Goal: Information Seeking & Learning: Learn about a topic

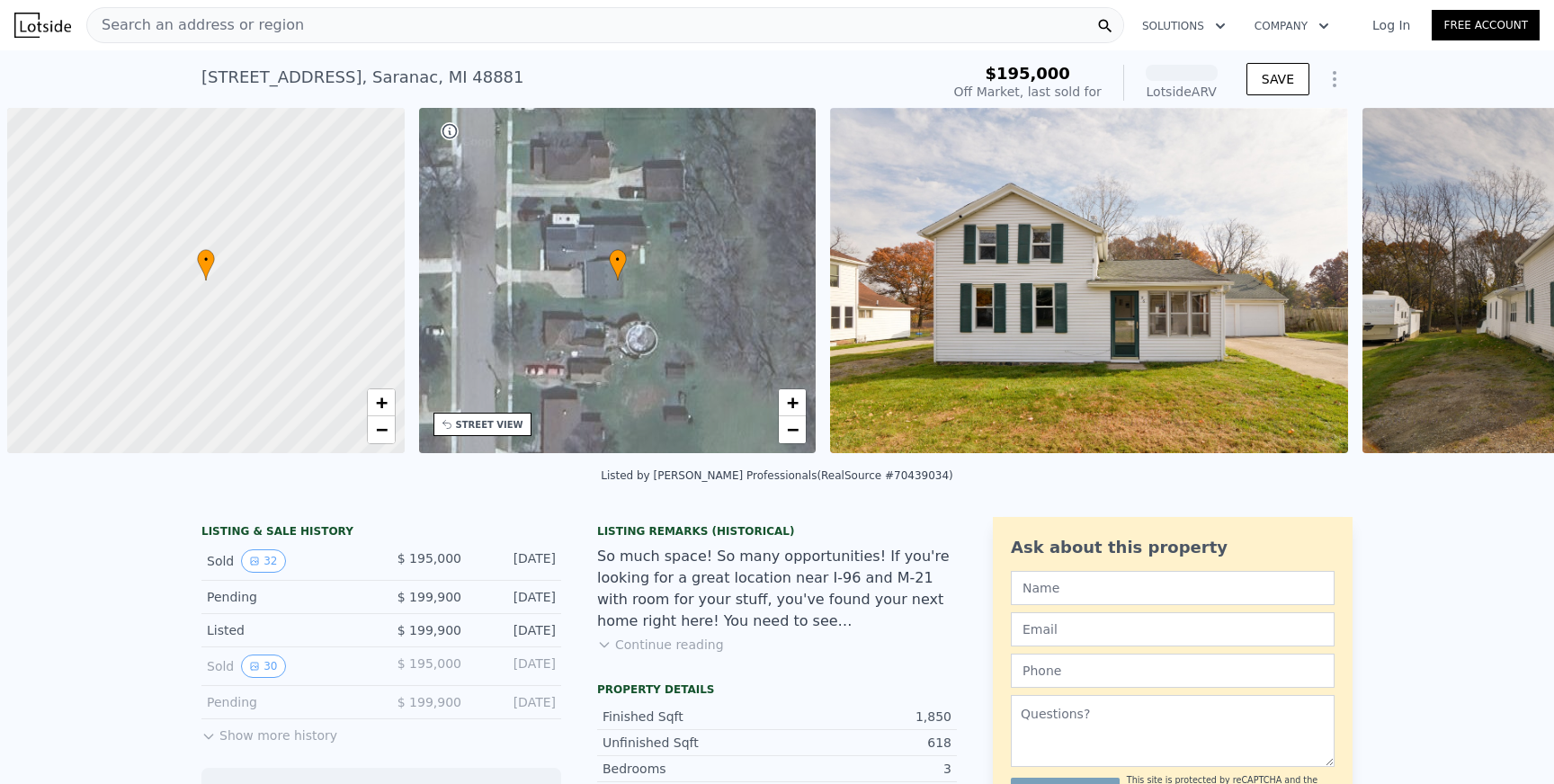
scroll to position [0, 8]
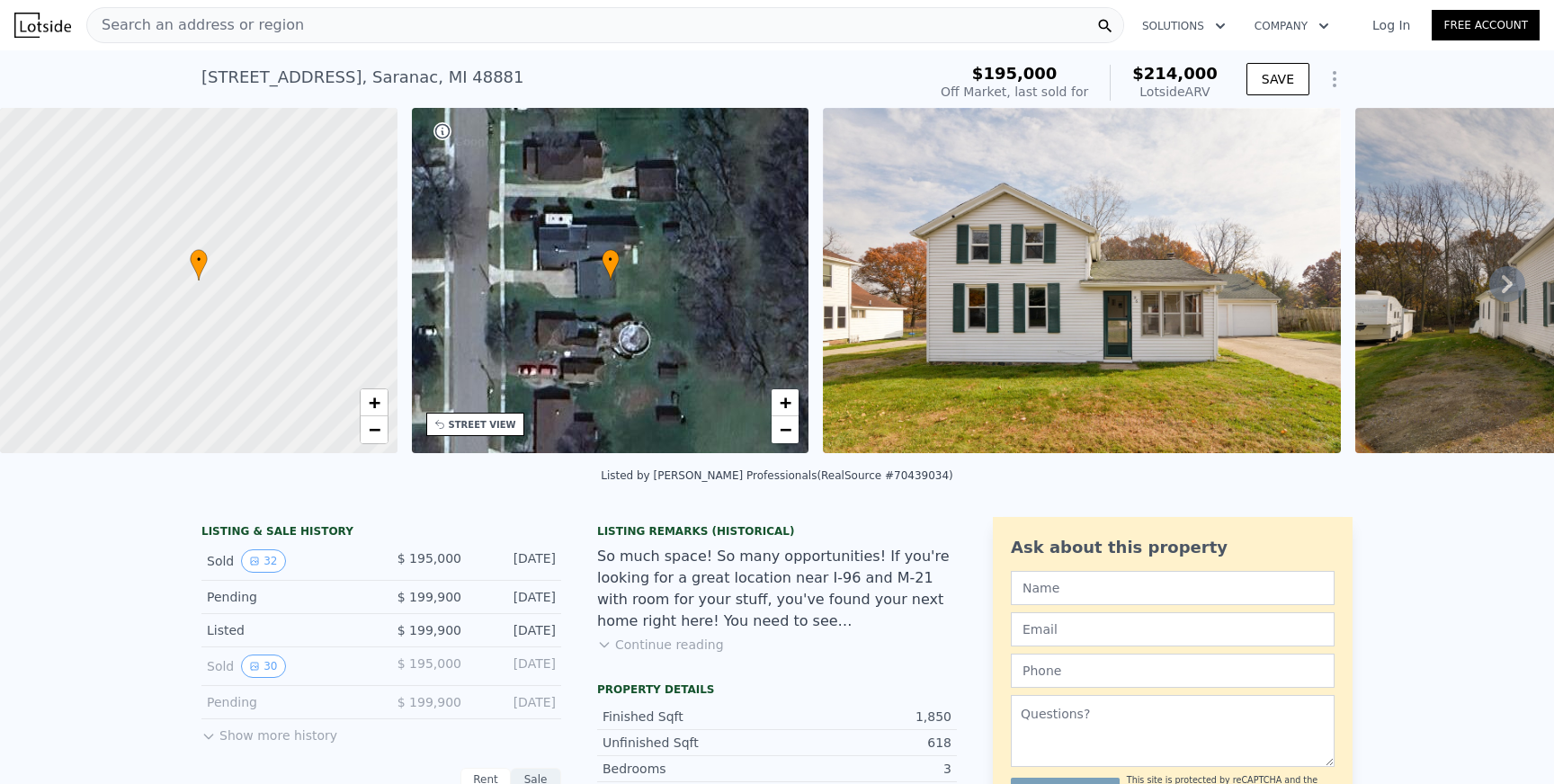
click at [408, 34] on div "Search an address or region" at bounding box center [605, 25] width 1038 height 36
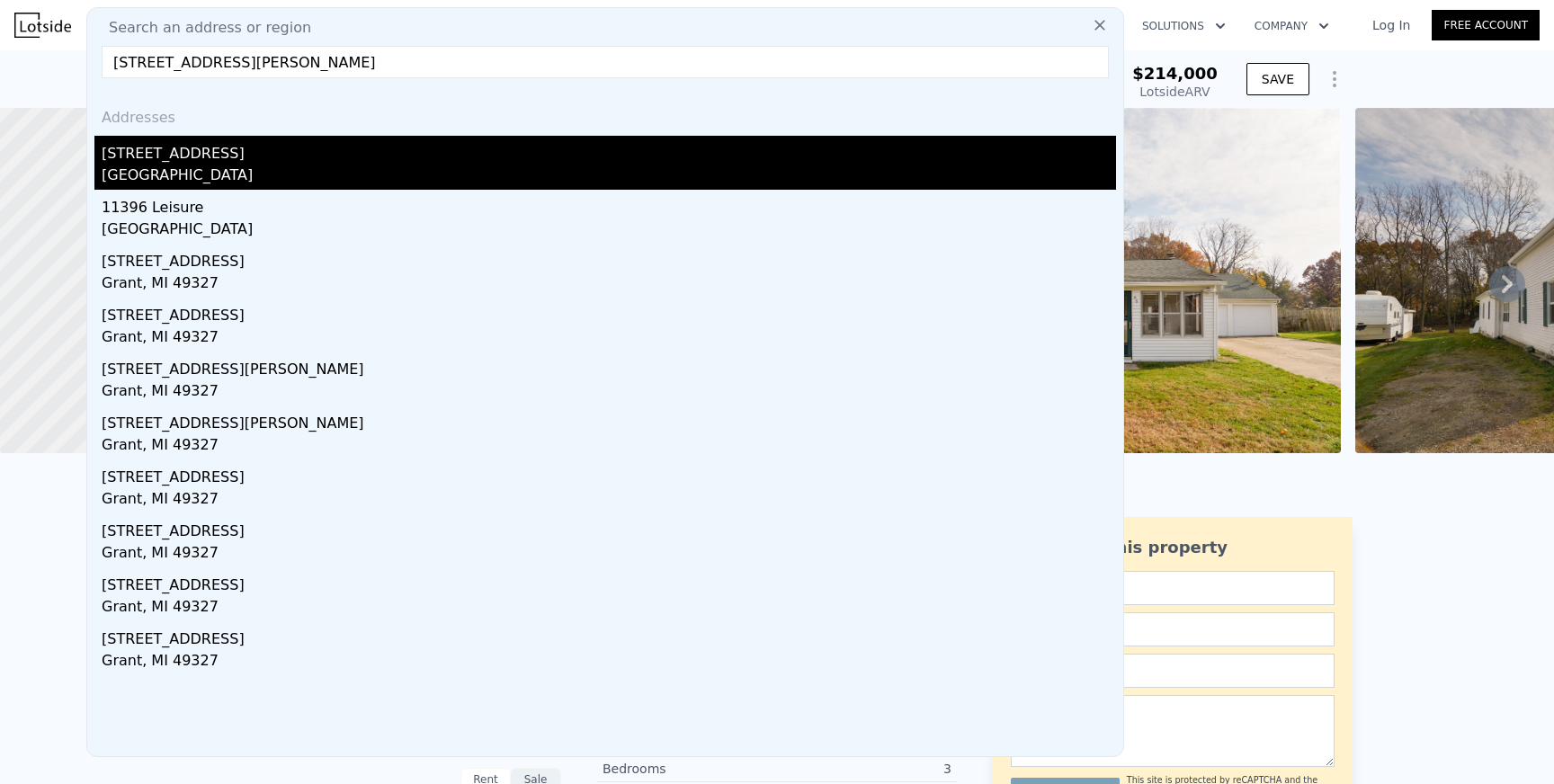
type input "[STREET_ADDRESS][PERSON_NAME]"
click at [207, 151] on div "[STREET_ADDRESS]" at bounding box center [608, 150] width 1014 height 29
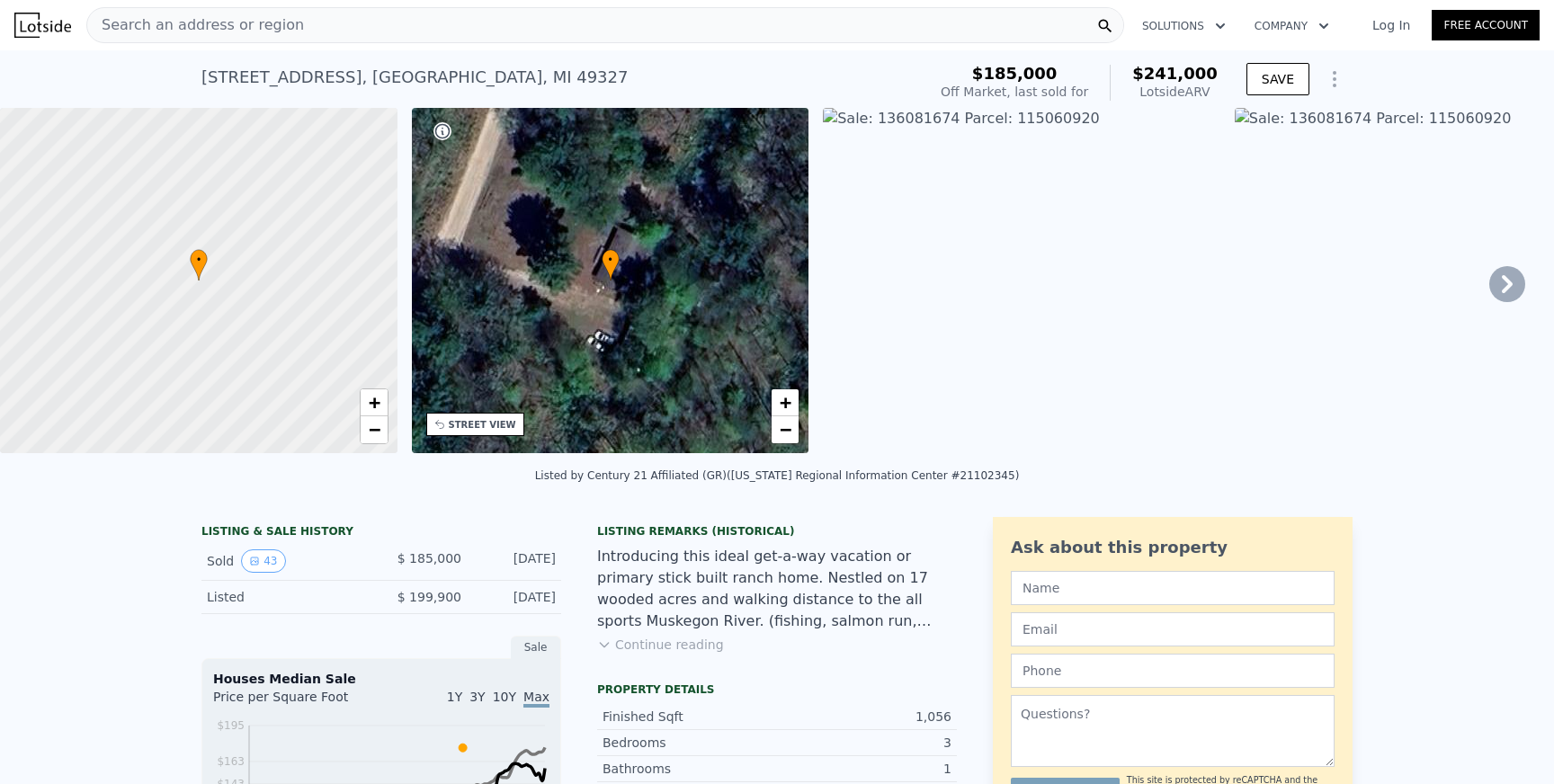
click at [1516, 284] on icon at bounding box center [1507, 284] width 36 height 36
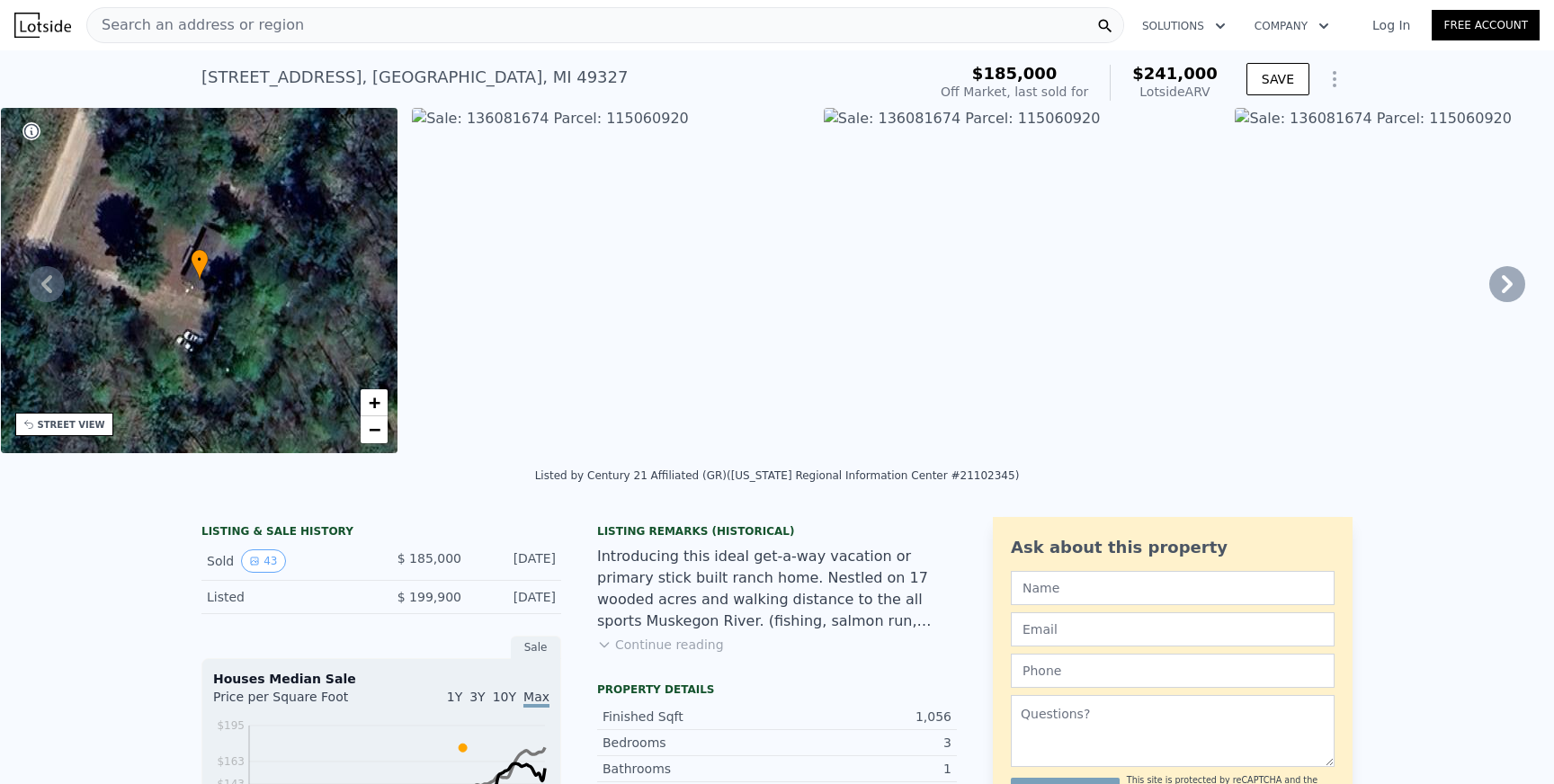
click at [1514, 280] on icon at bounding box center [1507, 284] width 36 height 36
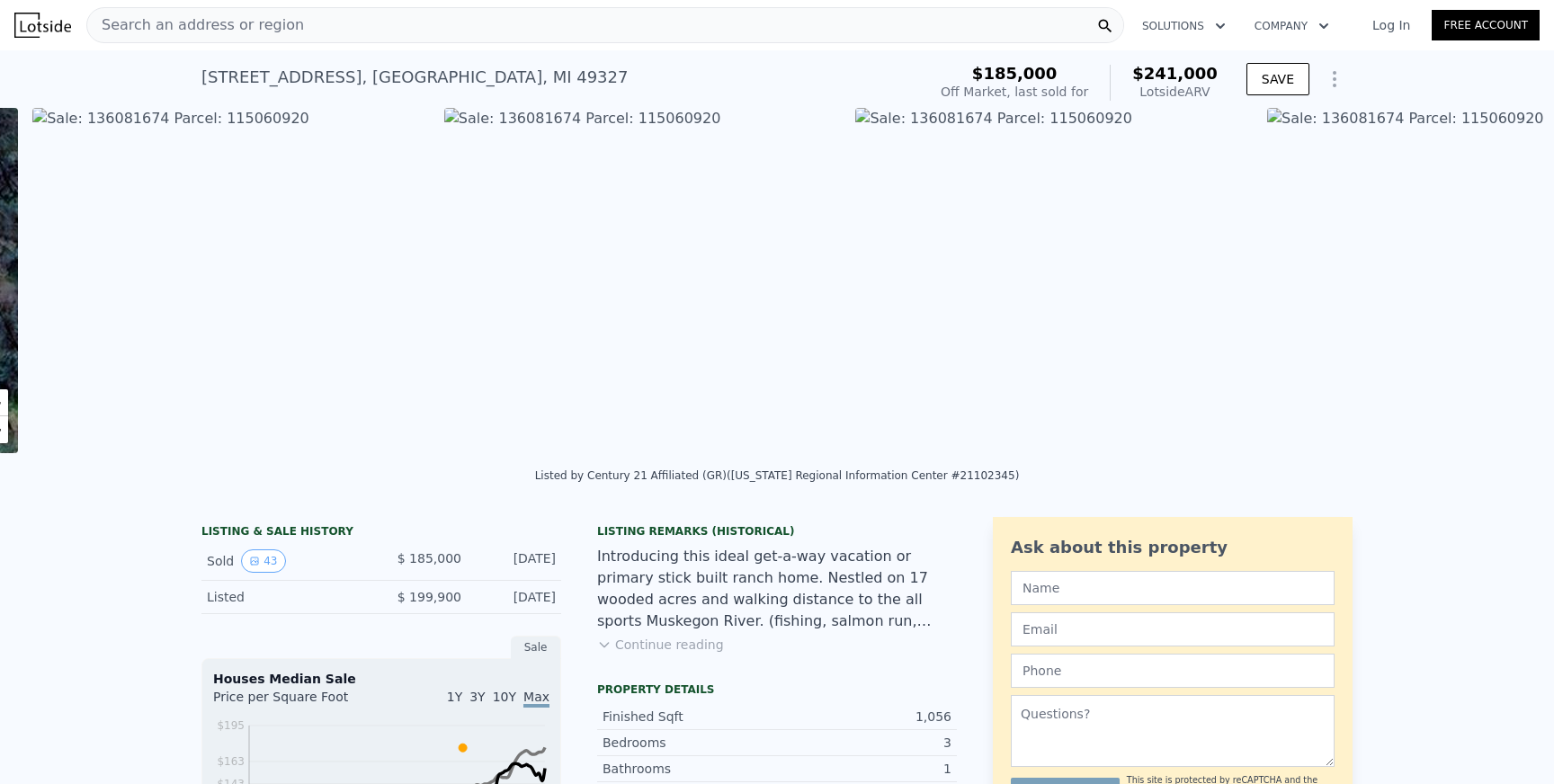
scroll to position [0, 823]
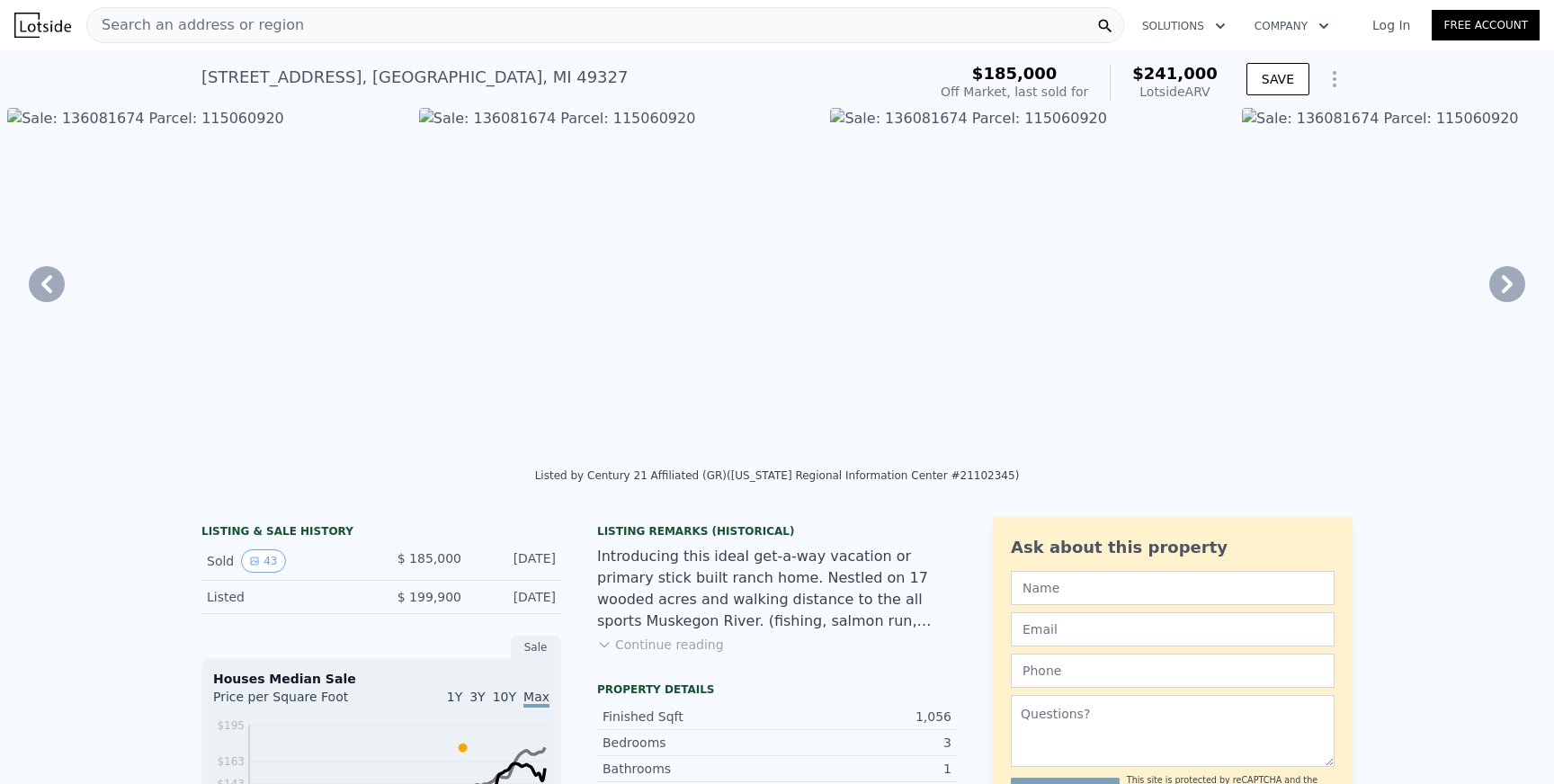
click at [1132, 217] on img at bounding box center [1028, 281] width 397 height 346
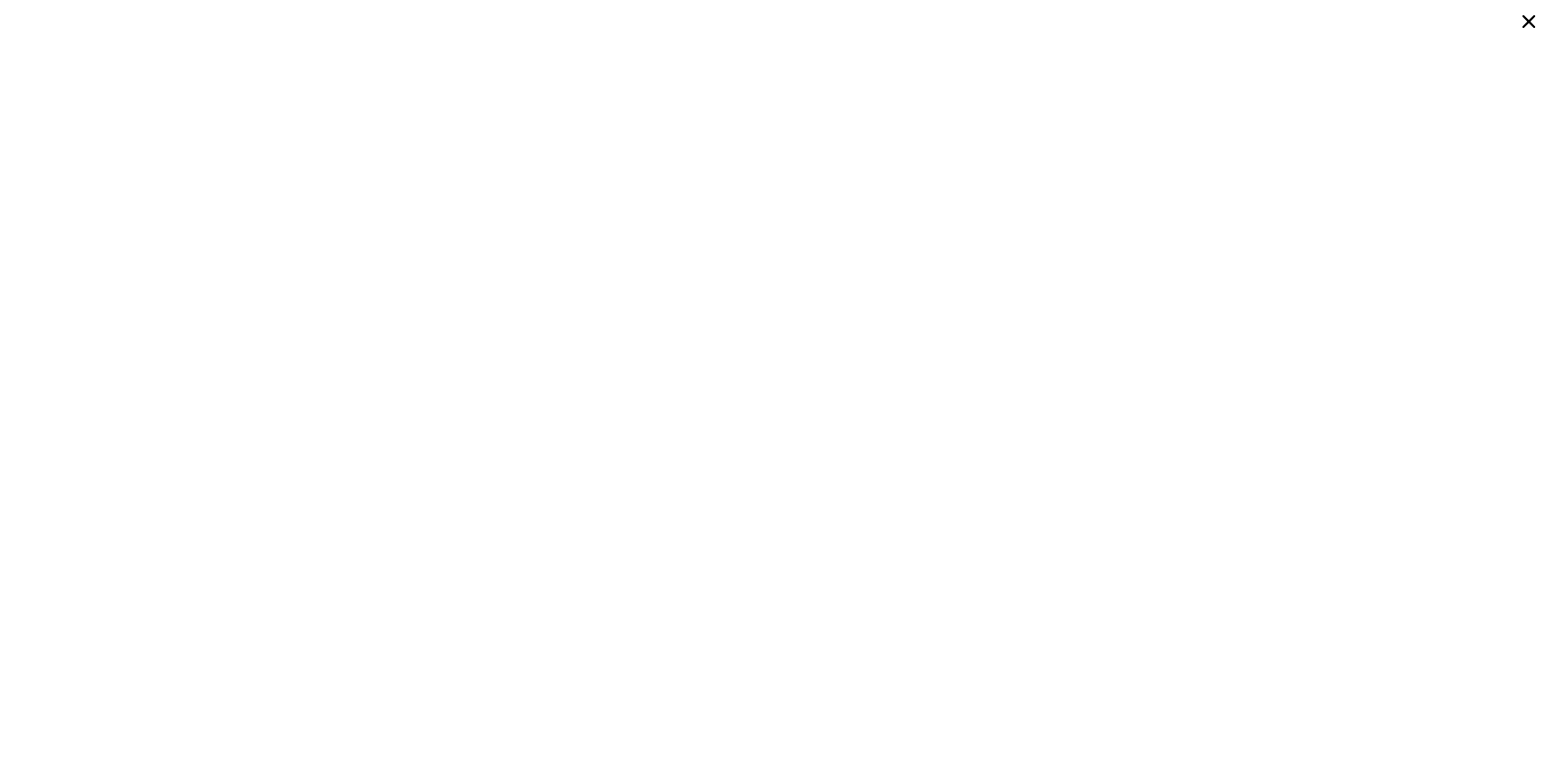
click at [1532, 21] on icon at bounding box center [1528, 22] width 29 height 29
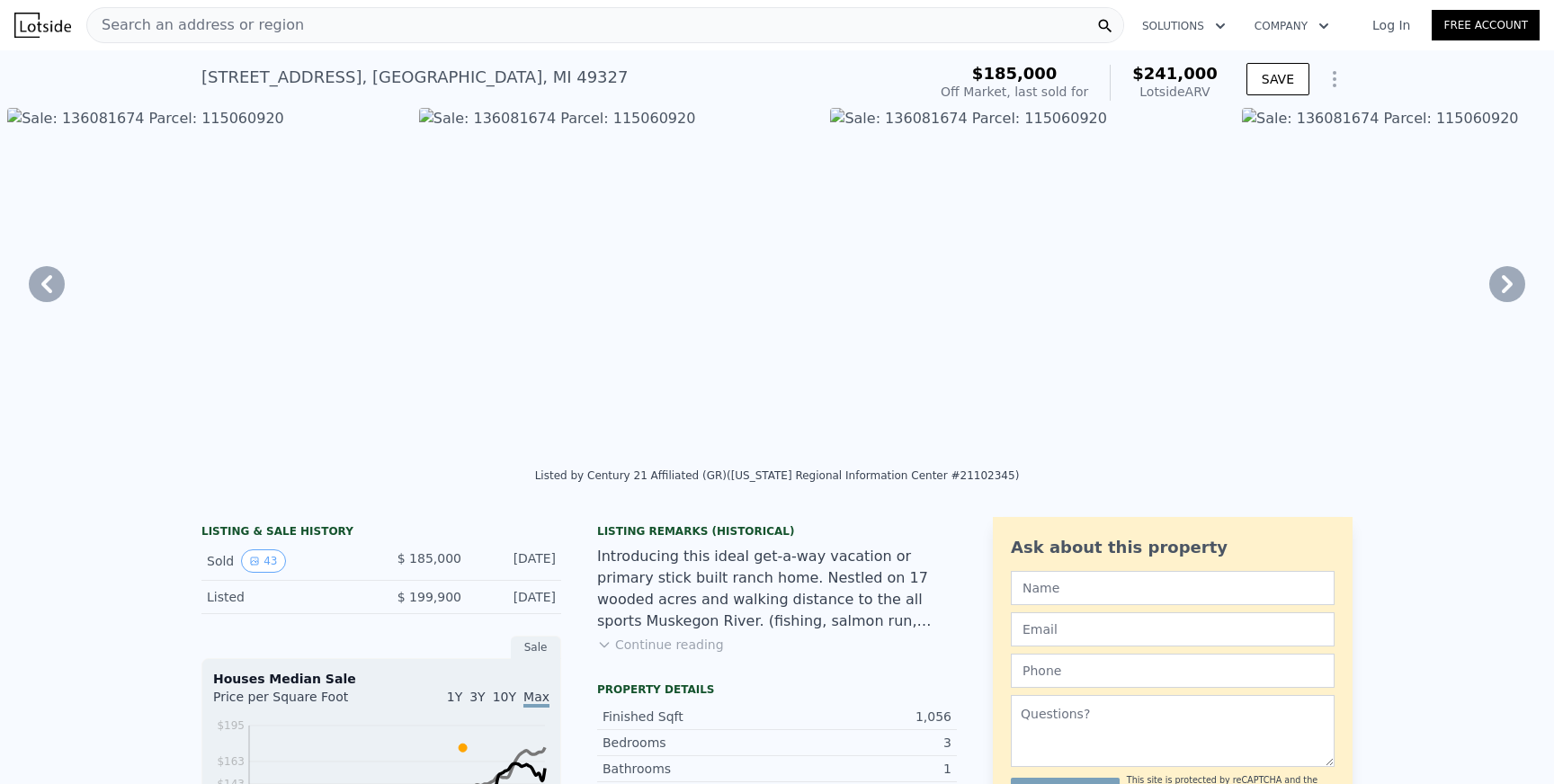
click at [1502, 276] on icon at bounding box center [1506, 284] width 10 height 18
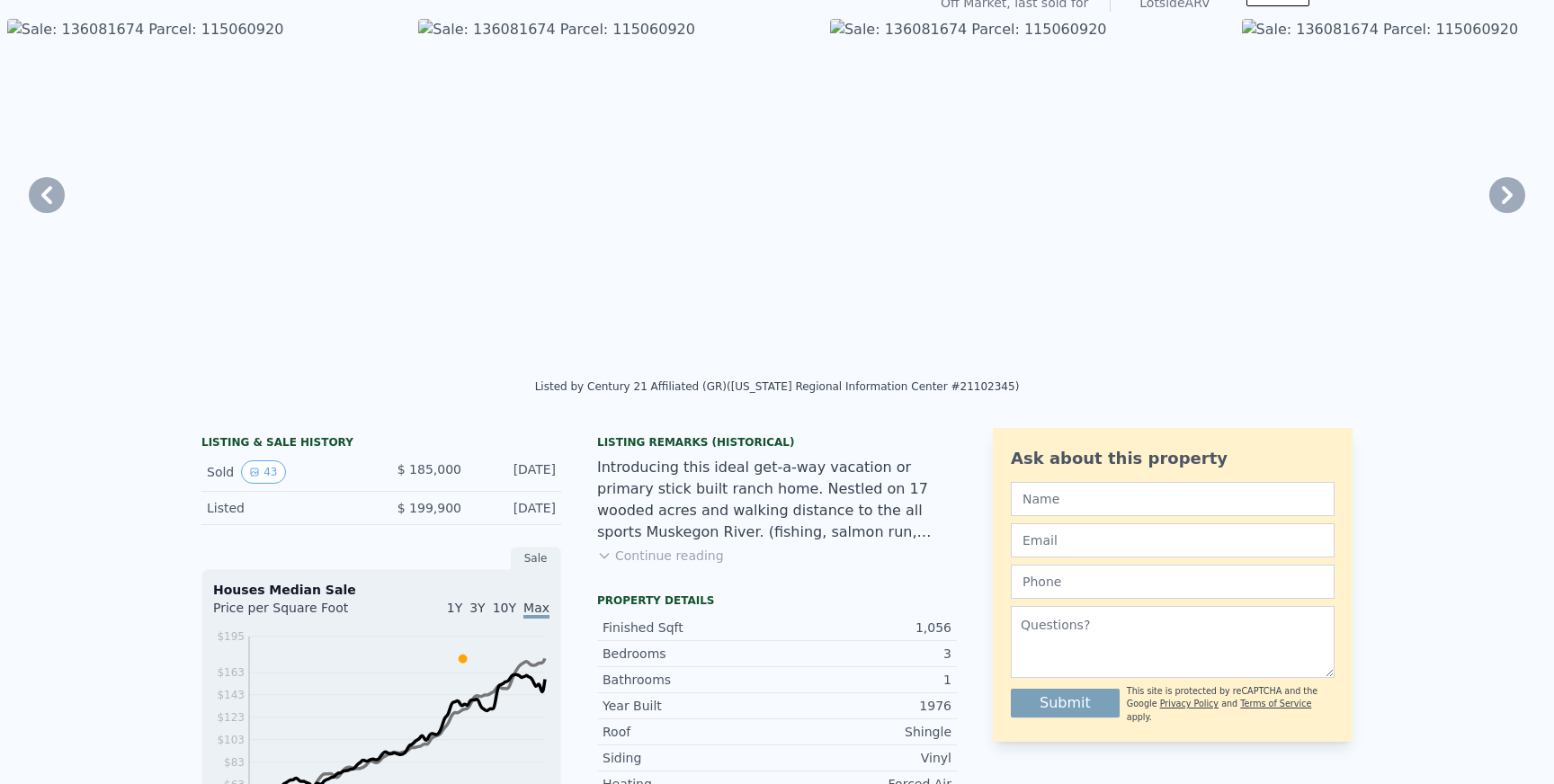
scroll to position [95, 0]
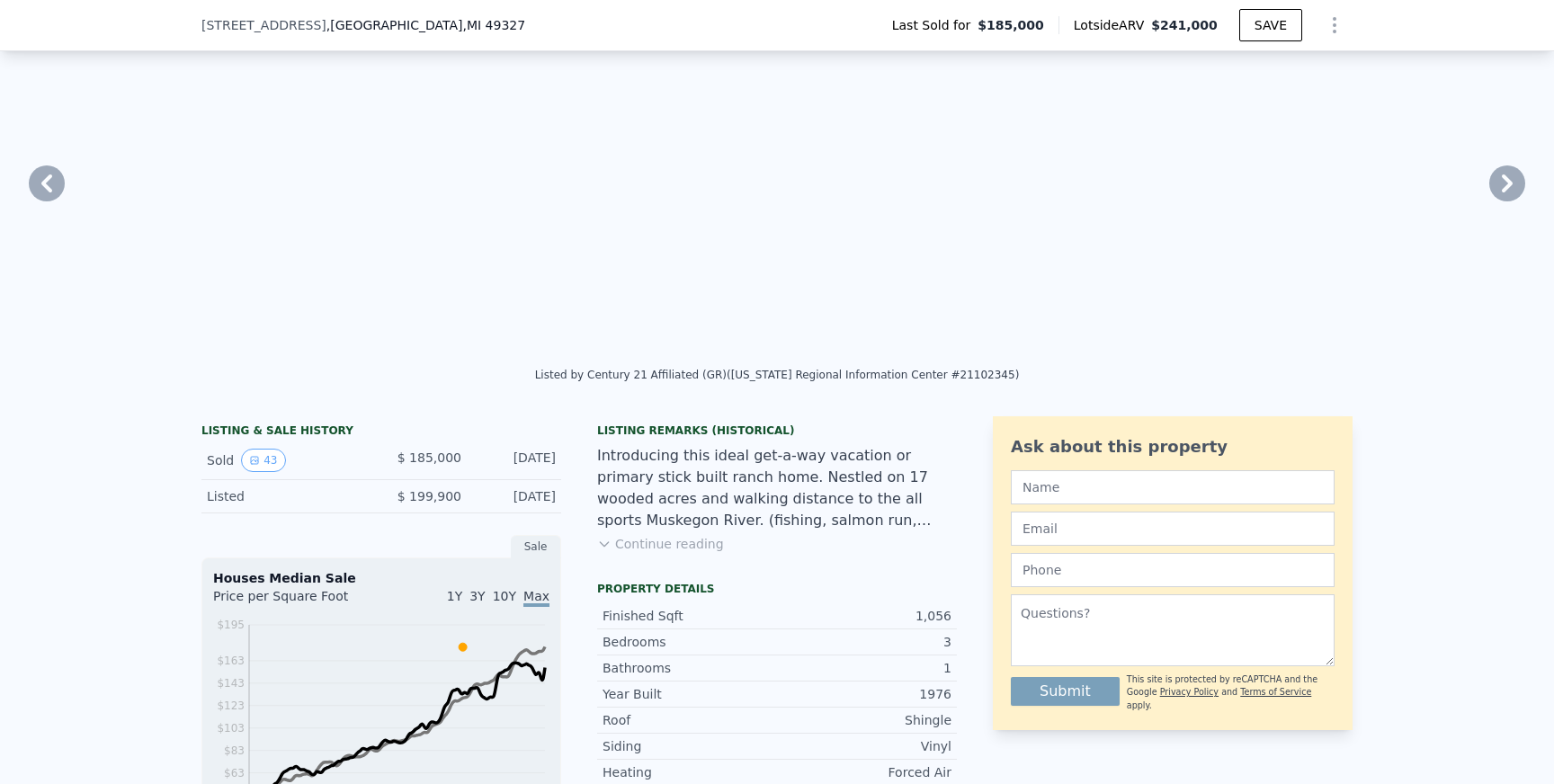
click at [623, 546] on button "Continue reading" at bounding box center [660, 544] width 127 height 18
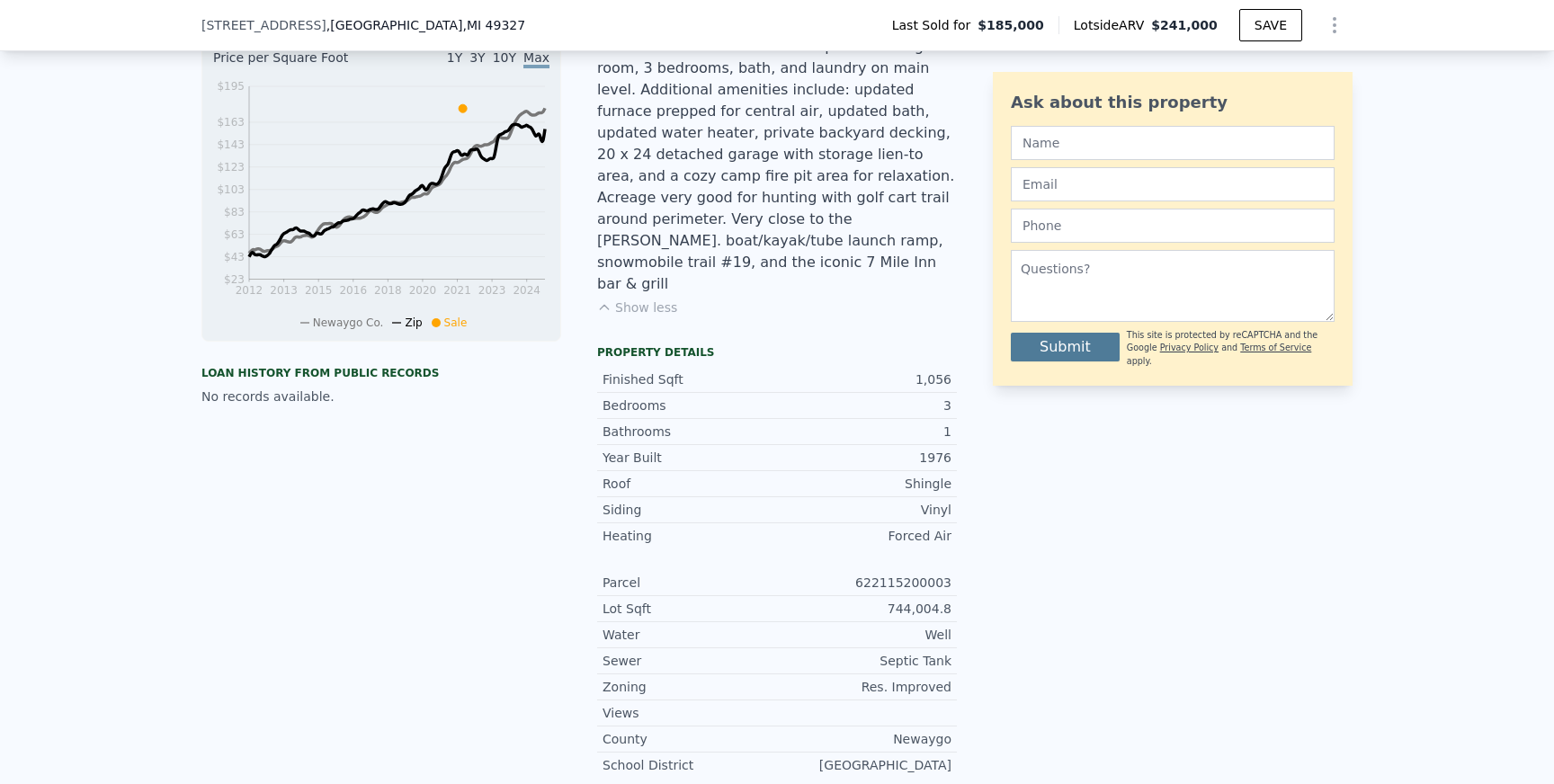
scroll to position [0, 0]
